Goal: Book appointment/travel/reservation

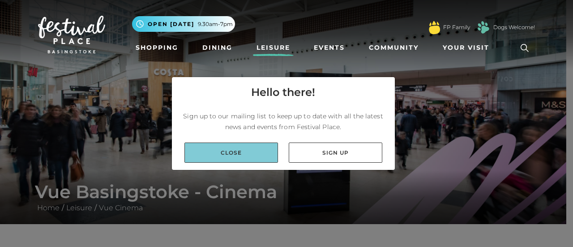
click at [230, 149] on link "Close" at bounding box center [231, 152] width 94 height 20
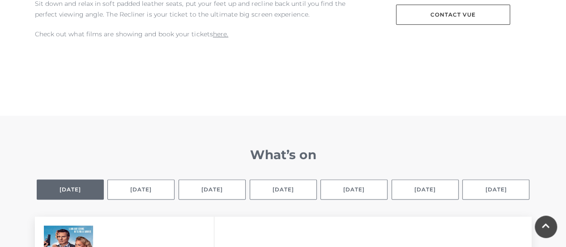
scroll to position [537, 0]
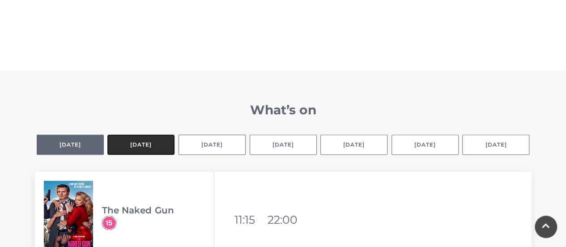
click at [138, 143] on button "[DATE]" at bounding box center [140, 144] width 67 height 20
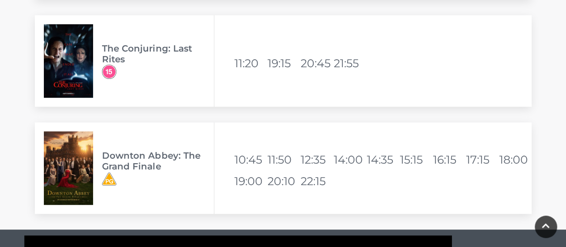
scroll to position [1924, 0]
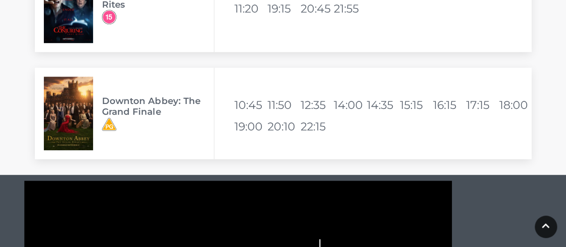
click at [443, 104] on li "16:15" at bounding box center [448, 104] width 31 height 21
click at [73, 98] on img at bounding box center [68, 113] width 49 height 73
click at [113, 103] on h3 "Downton Abbey: The Grand Finale" at bounding box center [158, 105] width 112 height 21
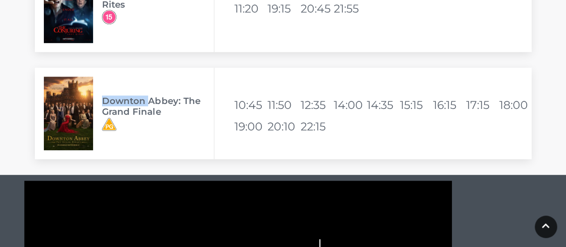
click at [81, 98] on img at bounding box center [68, 113] width 49 height 73
click at [167, 79] on div "Downton Abbey: The Grand Finale" at bounding box center [124, 113] width 179 height 91
click at [153, 101] on h3 "Downton Abbey: The Grand Finale" at bounding box center [158, 105] width 112 height 21
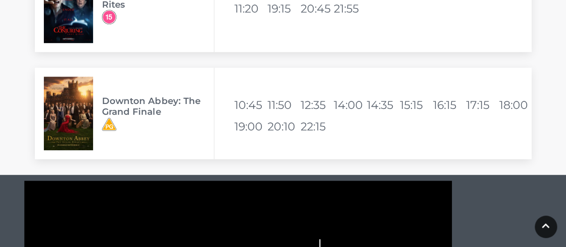
click at [79, 124] on img at bounding box center [68, 113] width 49 height 73
